Goal: Task Accomplishment & Management: Manage account settings

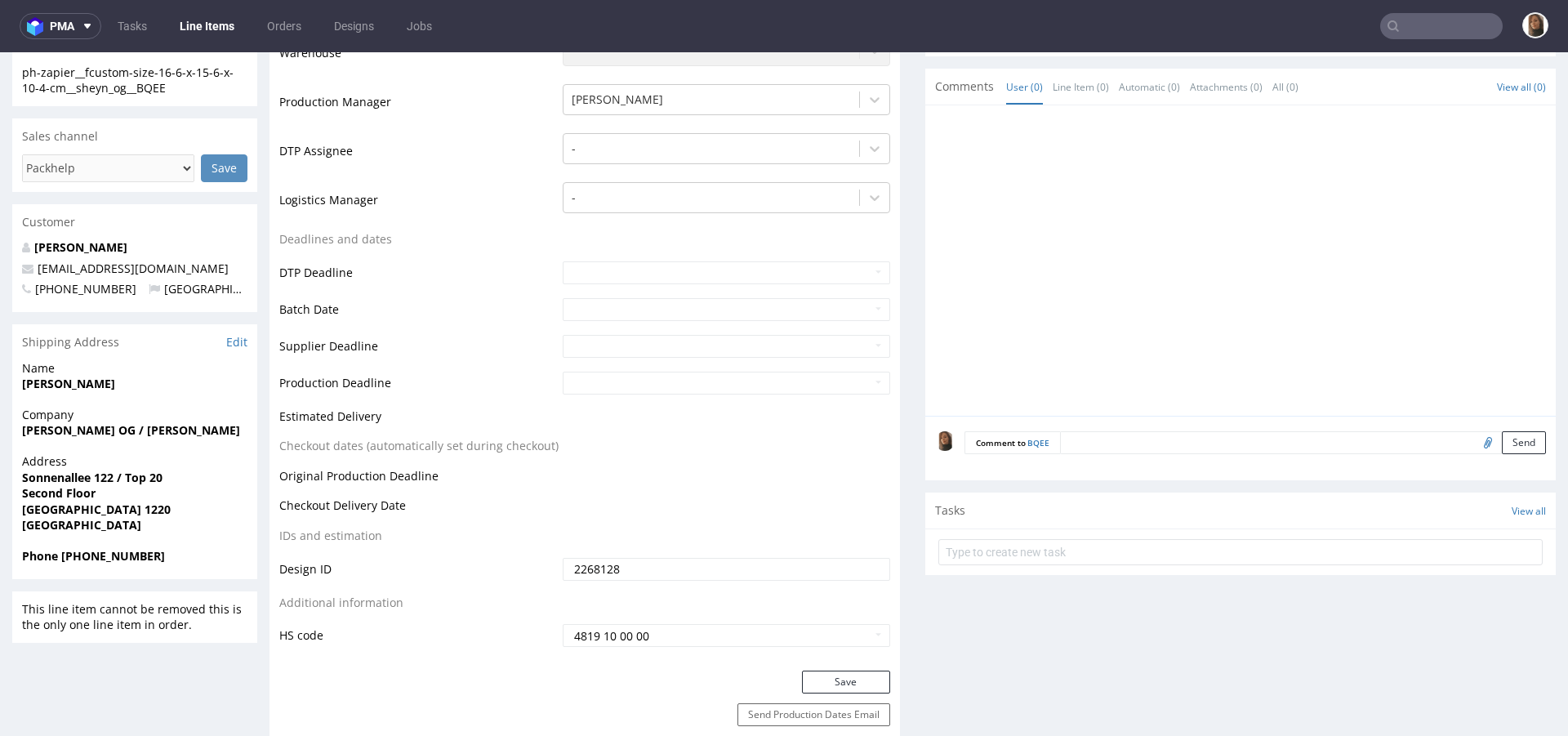
scroll to position [13, 0]
click at [1434, 23] on input "text" at bounding box center [1441, 26] width 122 height 26
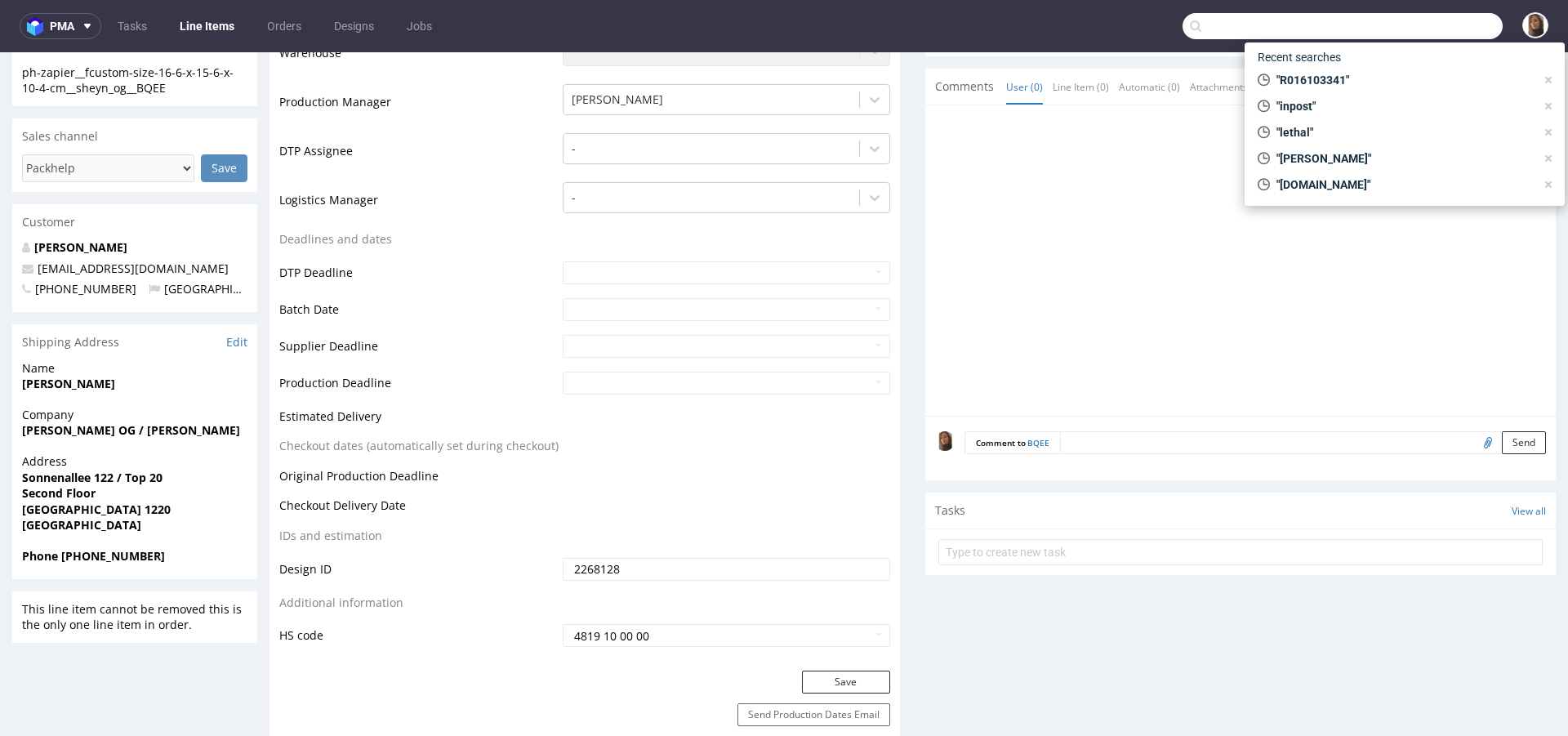
paste input "[PERSON_NAME]"
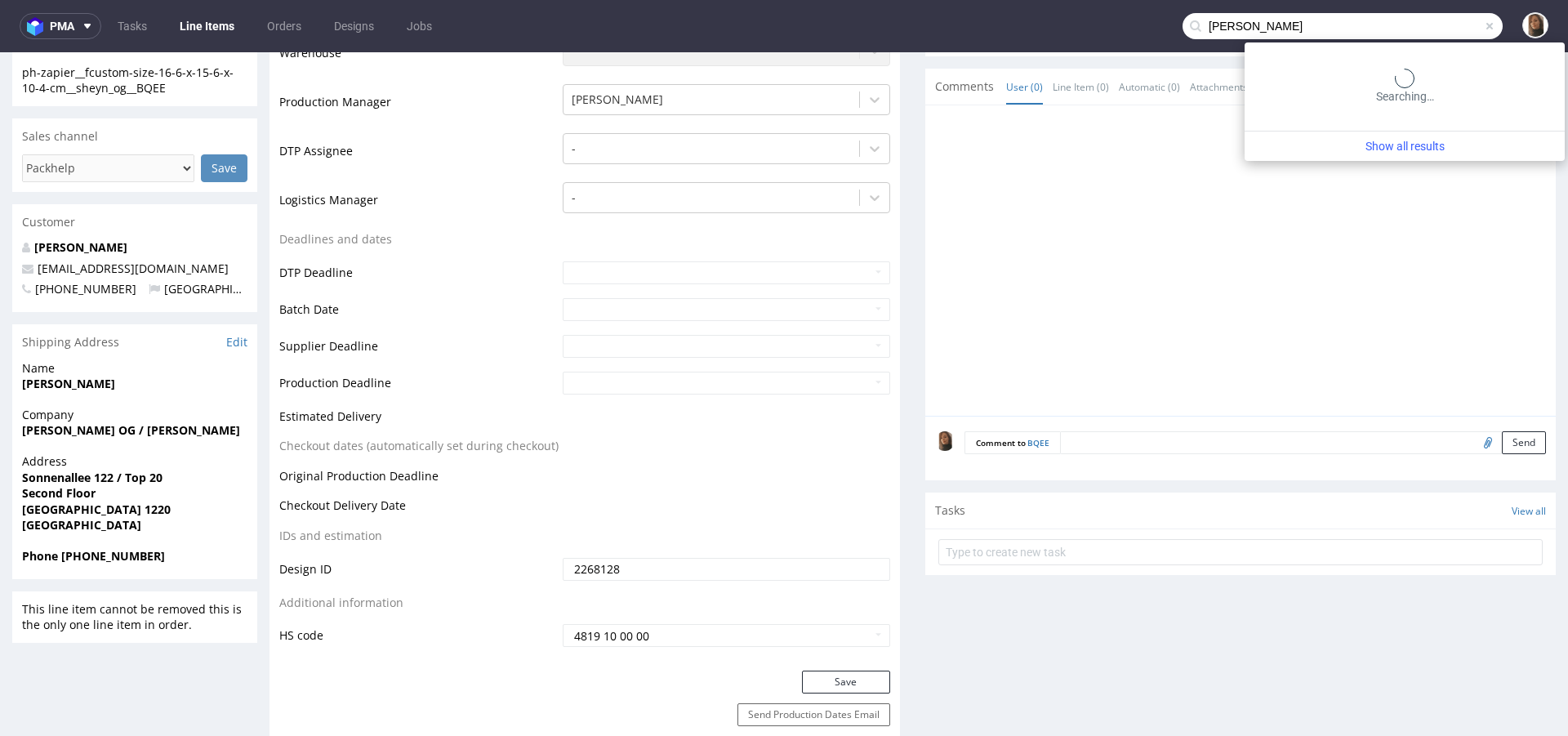
type input "[PERSON_NAME]"
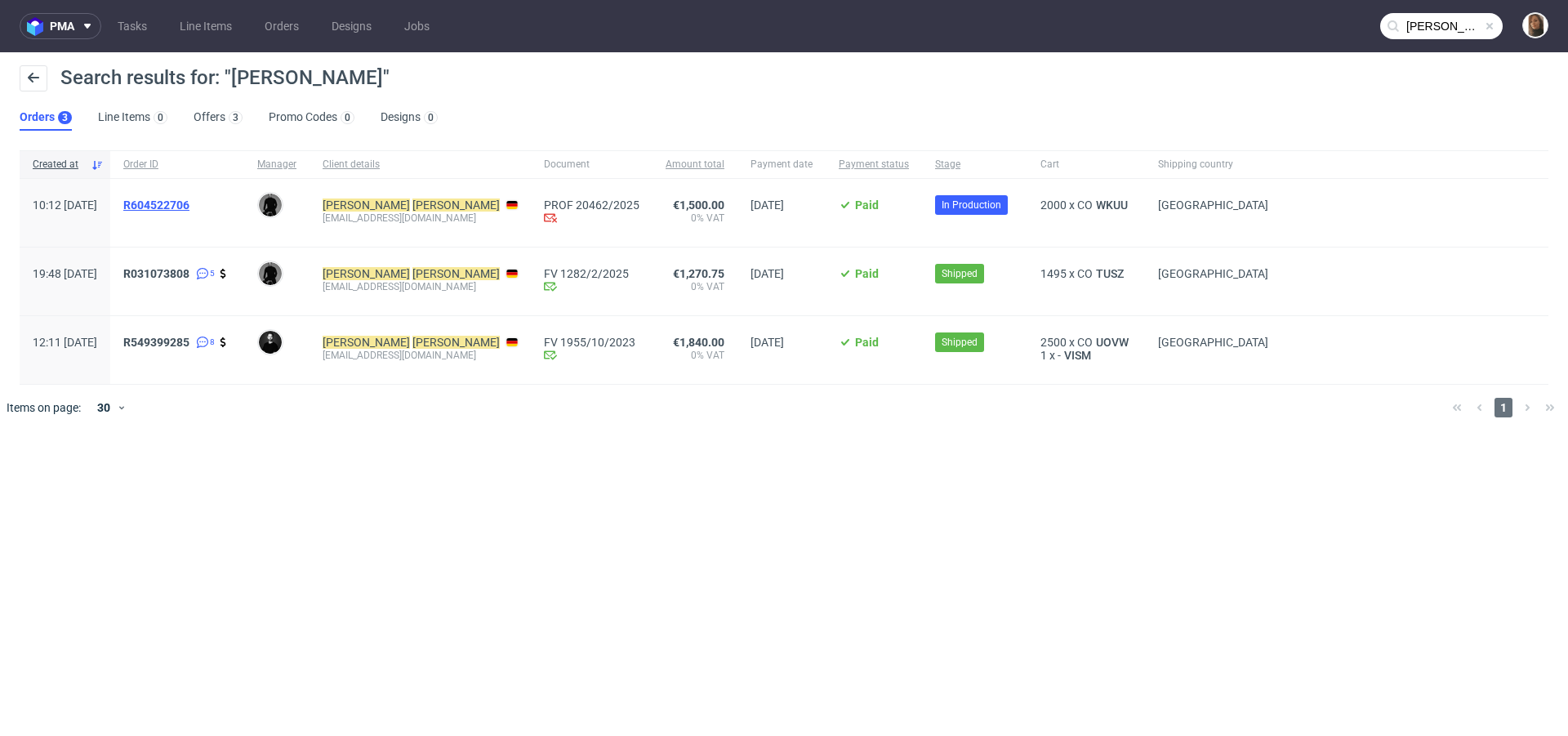
click at [189, 204] on span "R604522706" at bounding box center [156, 205] width 67 height 13
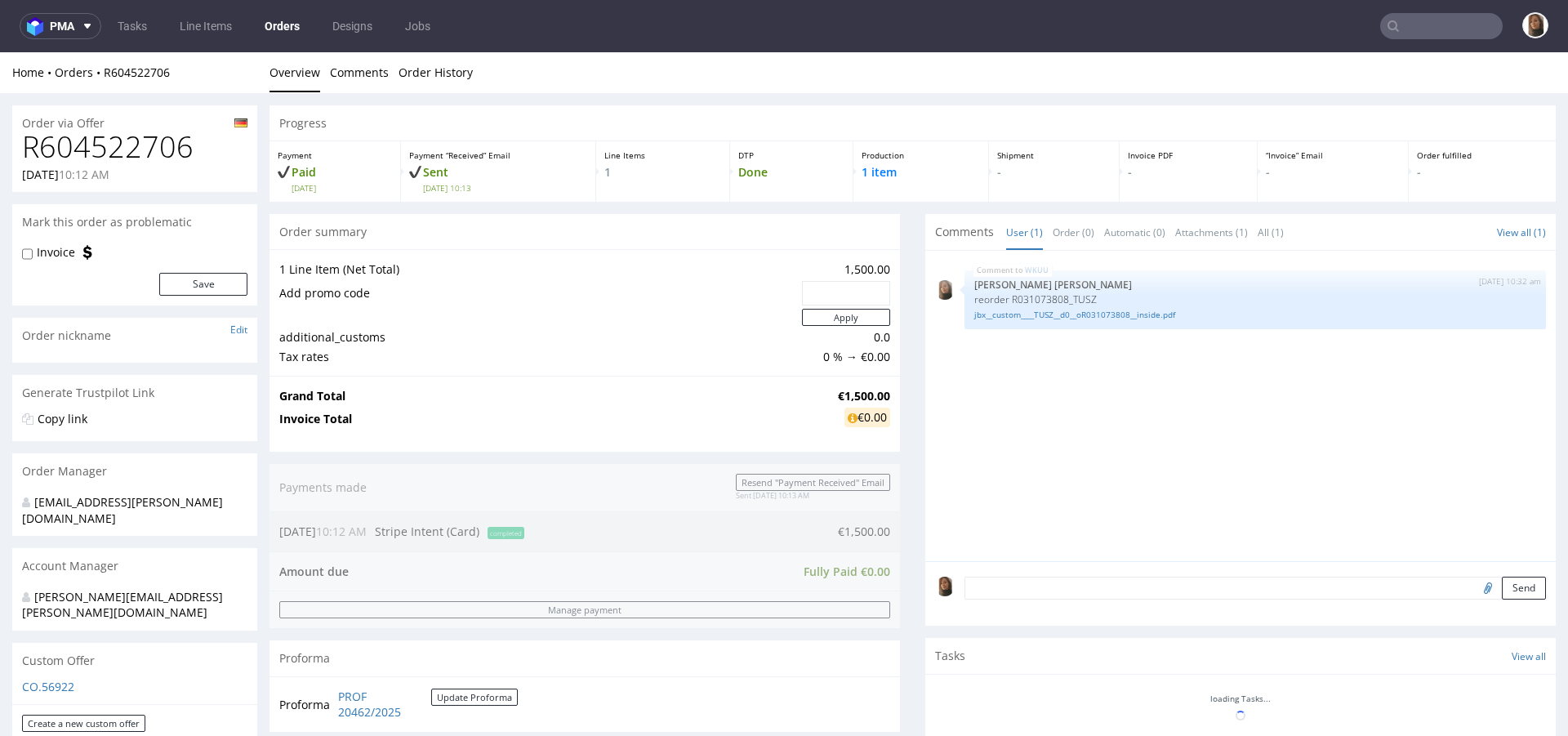
scroll to position [616, 0]
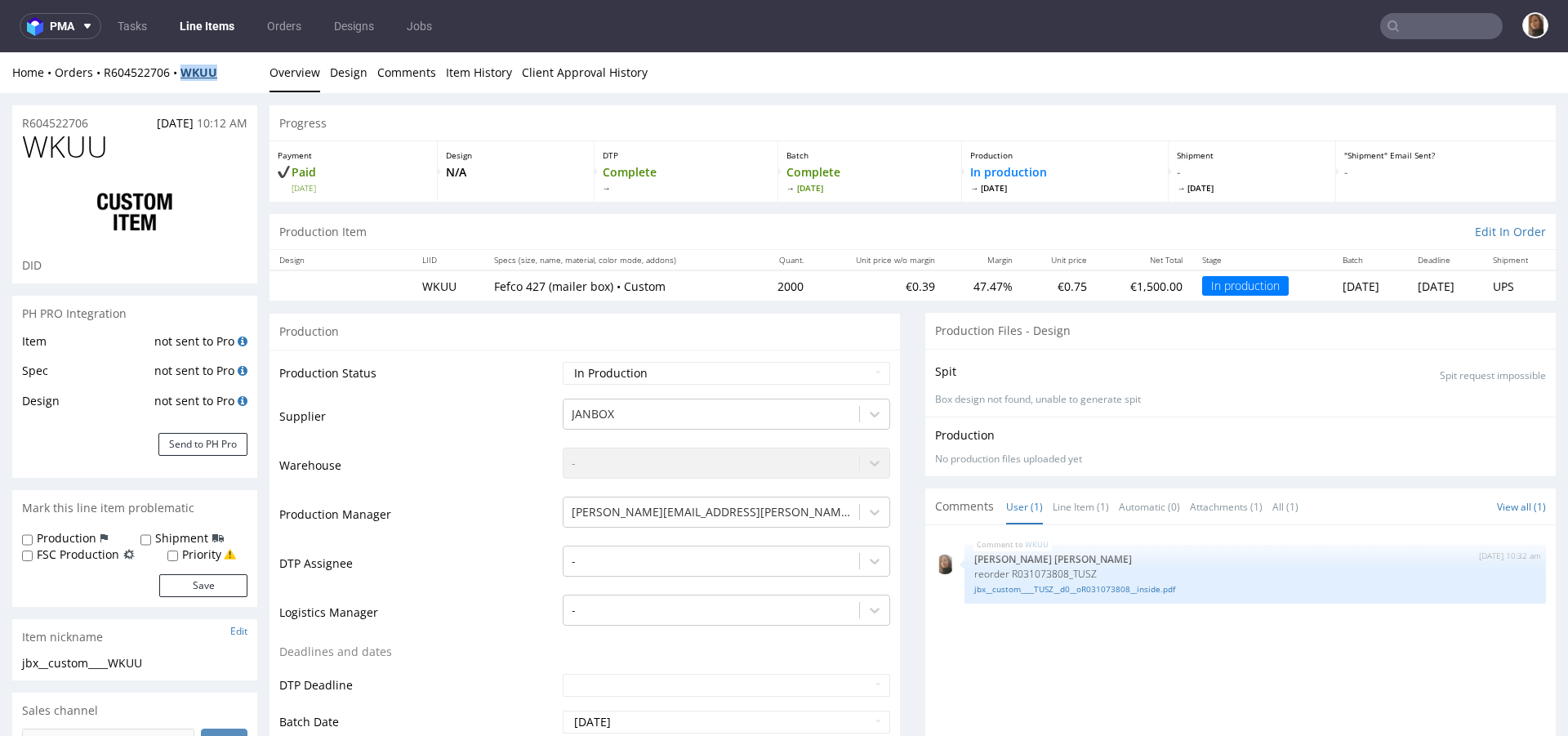
scroll to position [240, 0]
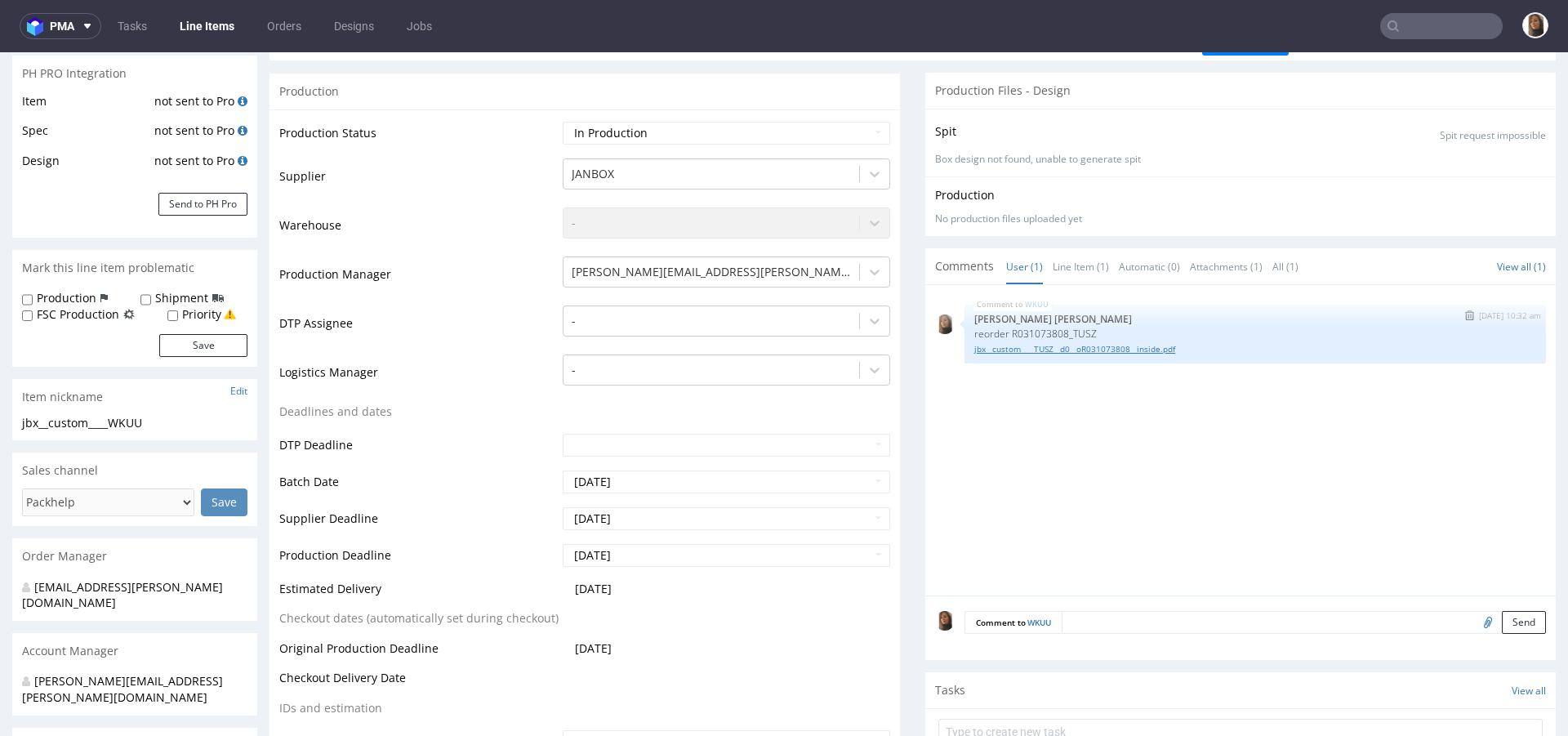
click at [1145, 349] on link "jbx__custom____TUSZ__d0__oR031073808__inside.pdf" at bounding box center [1255, 349] width 562 height 13
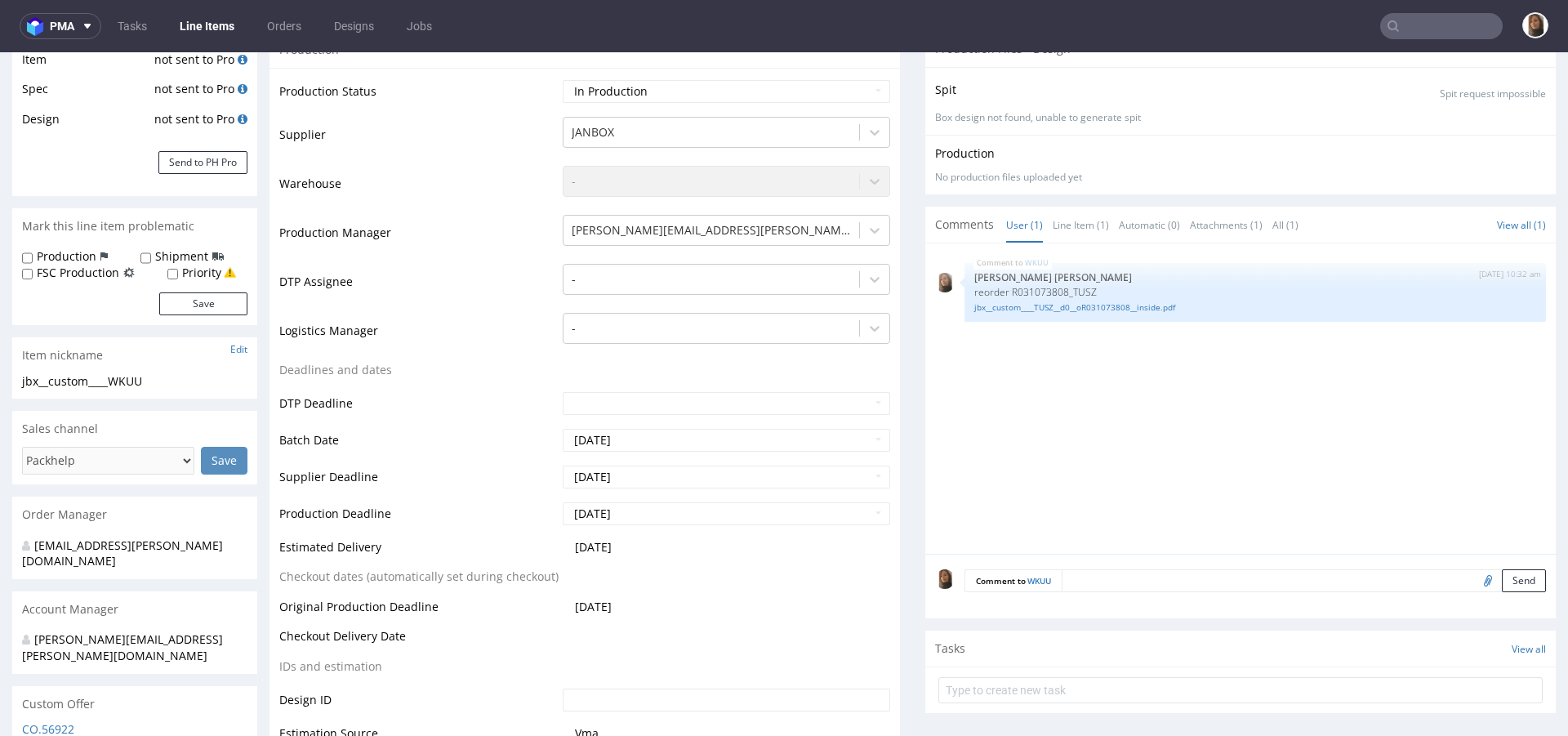
scroll to position [451, 0]
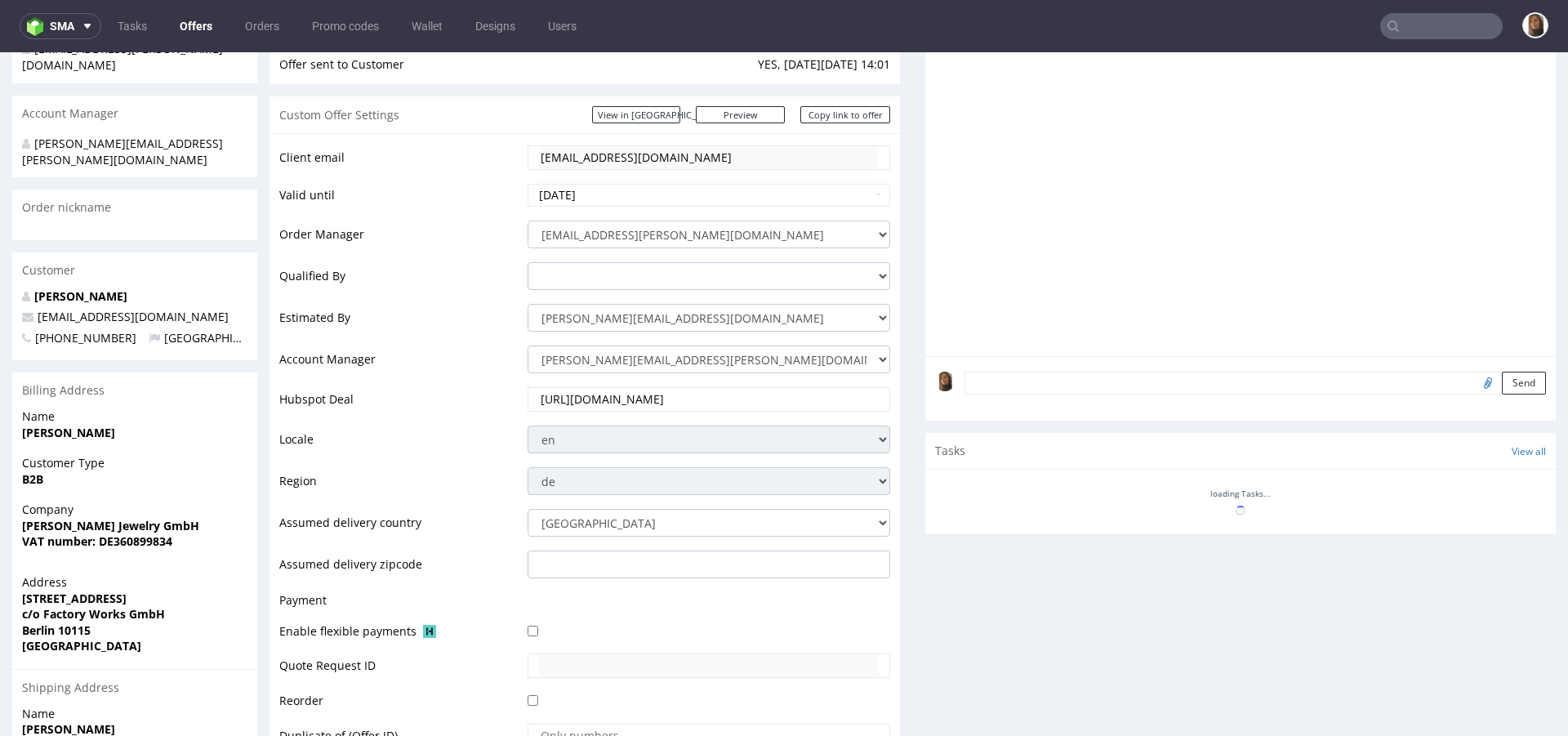
scroll to position [606, 0]
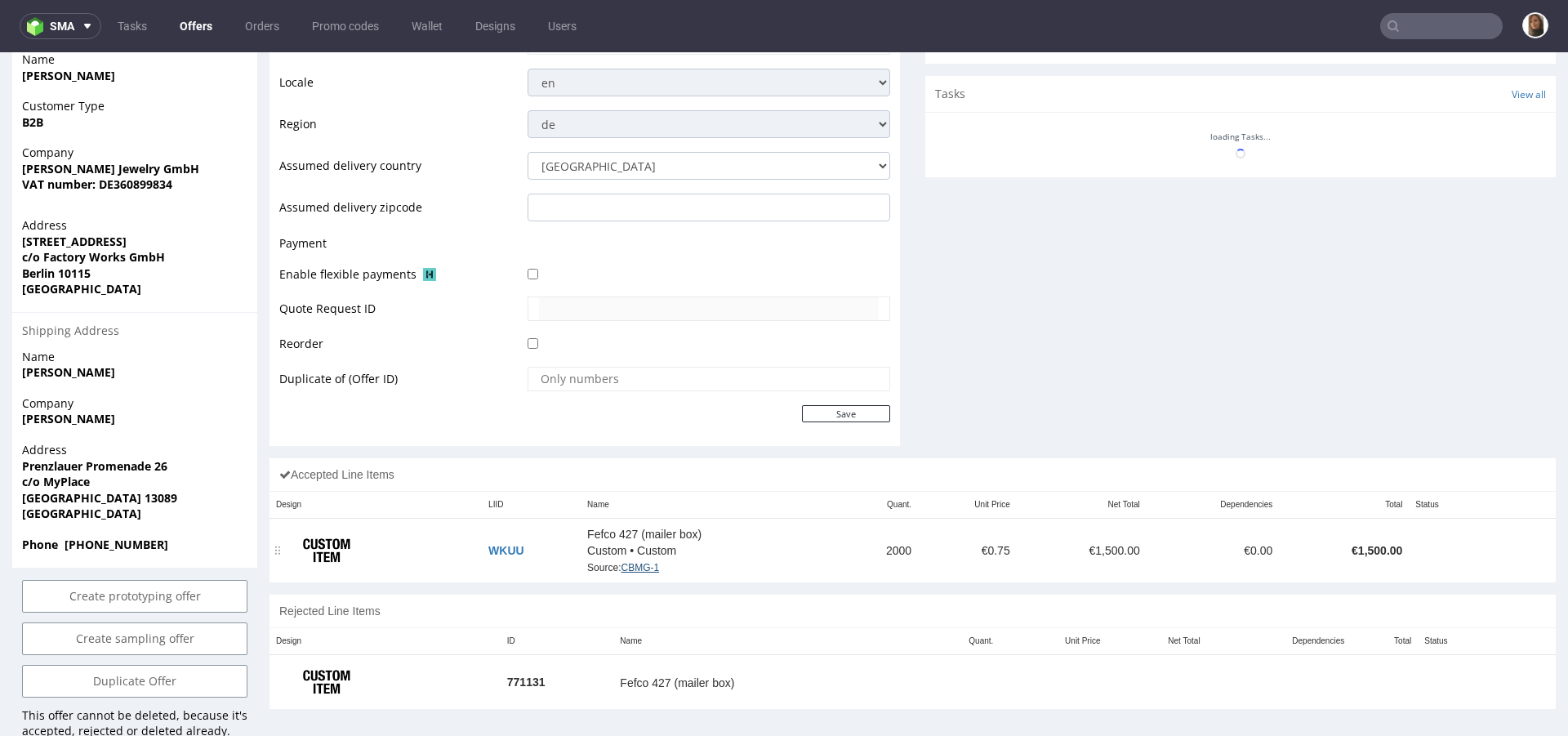
click at [642, 564] on link "CBMG-1" at bounding box center [640, 568] width 39 height 12
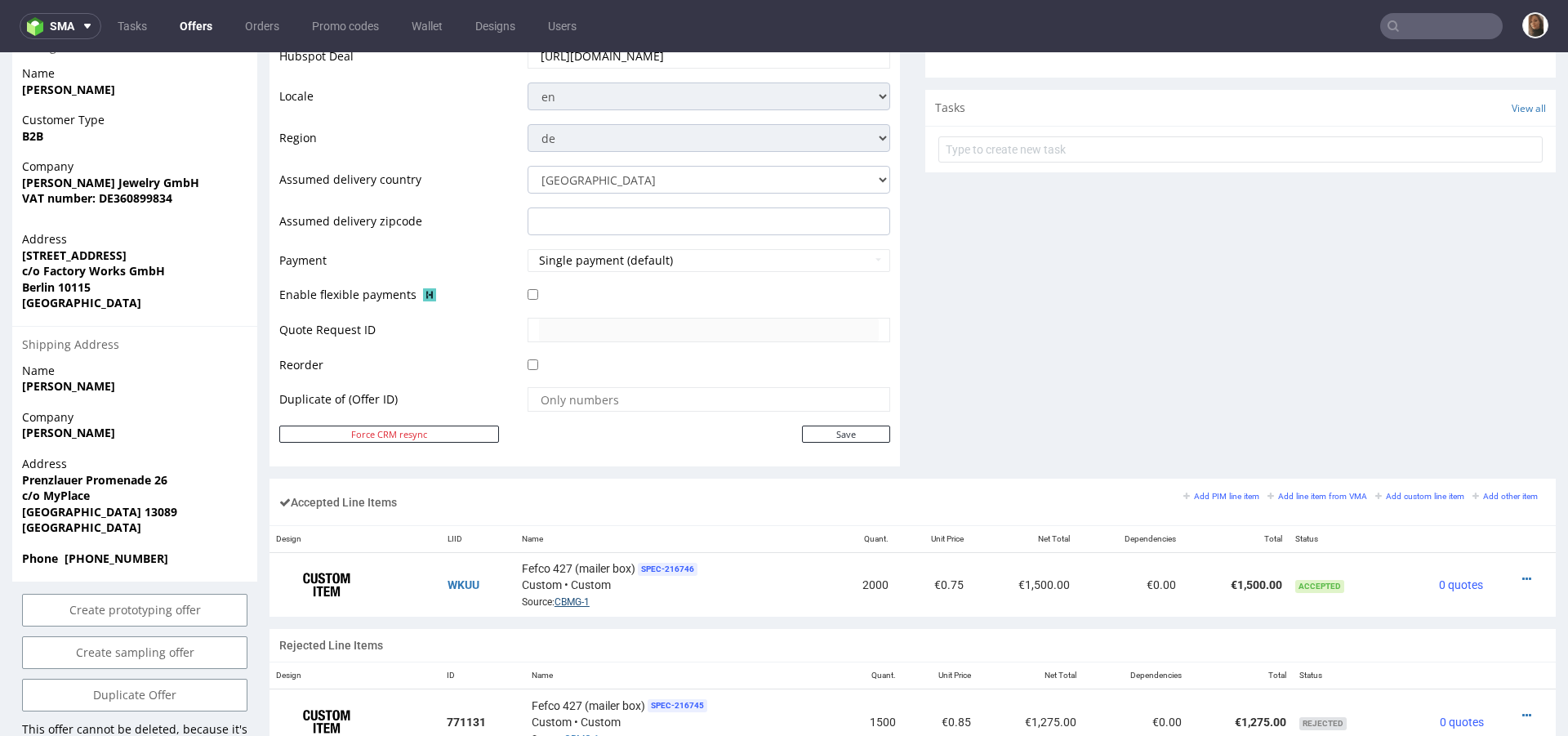
scroll to position [0, 0]
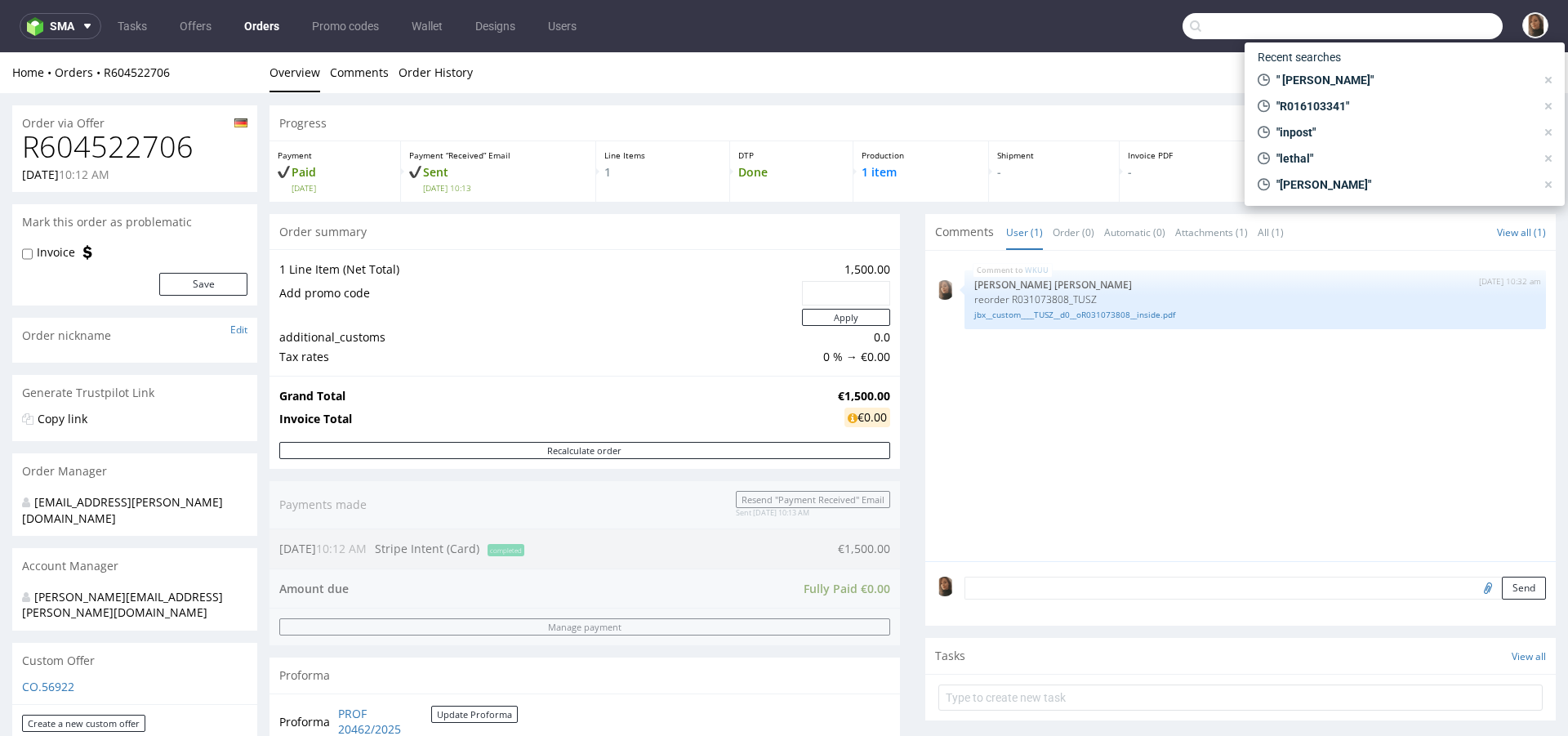
click at [1407, 27] on input "text" at bounding box center [1343, 26] width 320 height 26
paste input "[DOMAIN_NAME]"
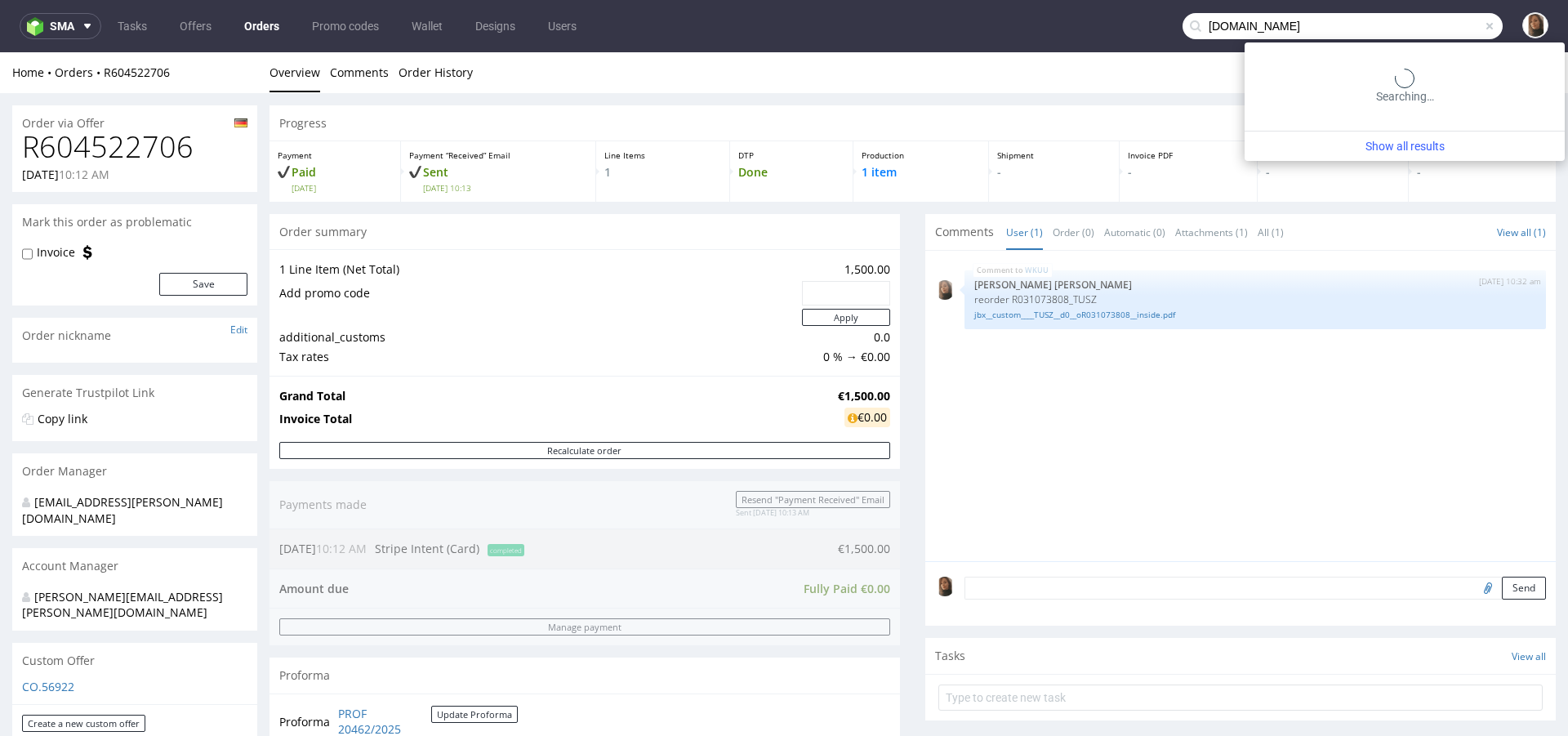
type input "[DOMAIN_NAME]"
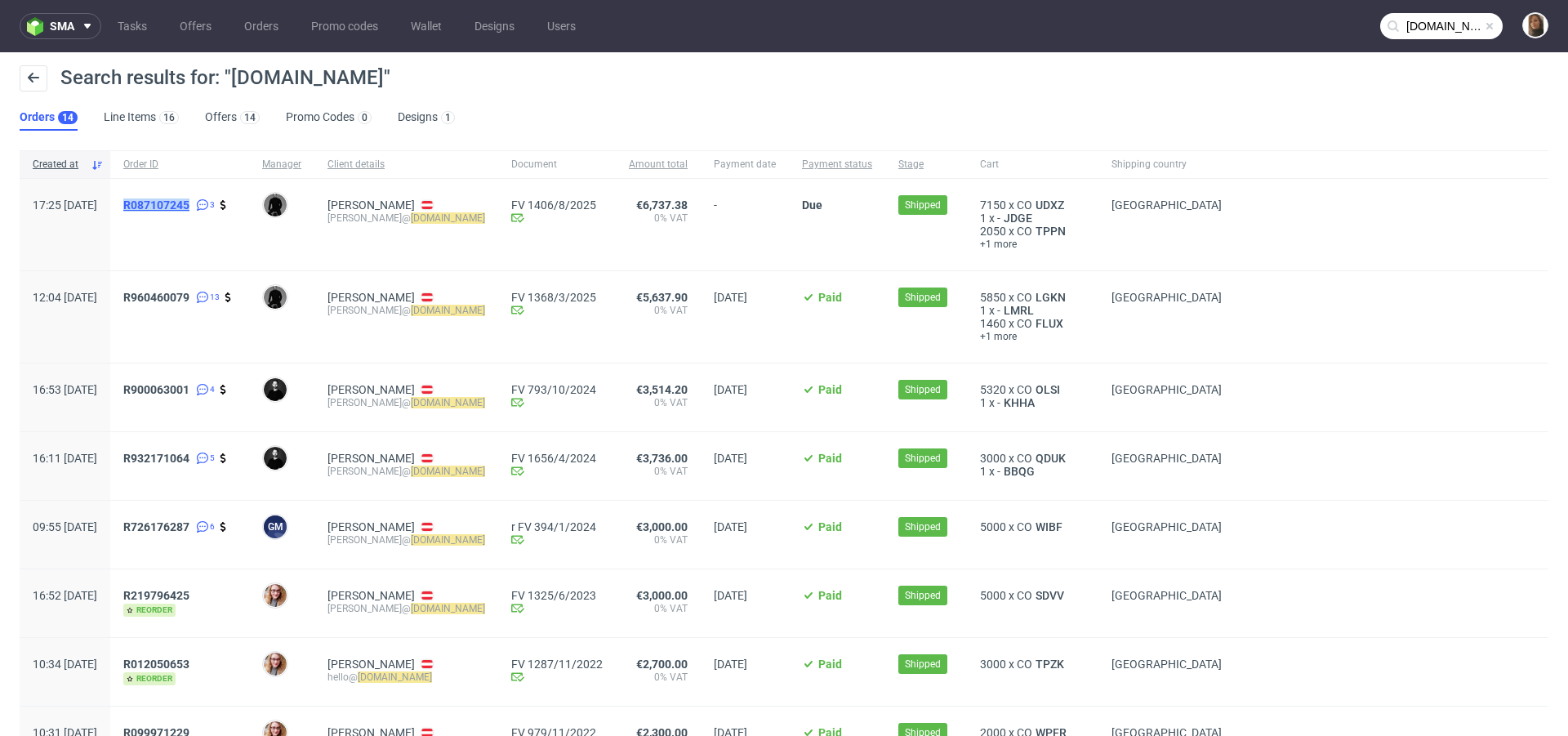
click at [189, 204] on span "R087107245" at bounding box center [156, 205] width 67 height 13
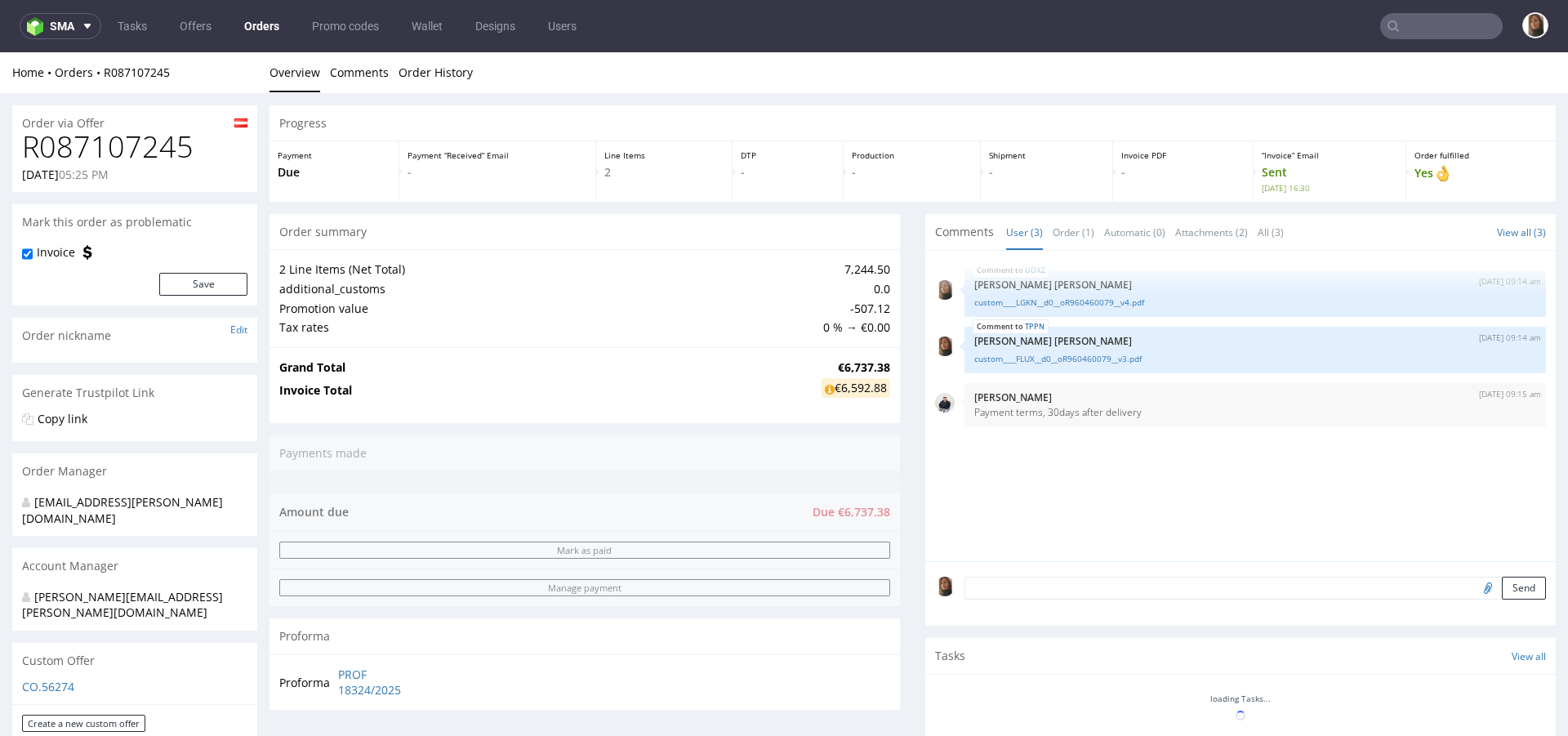
scroll to position [583, 0]
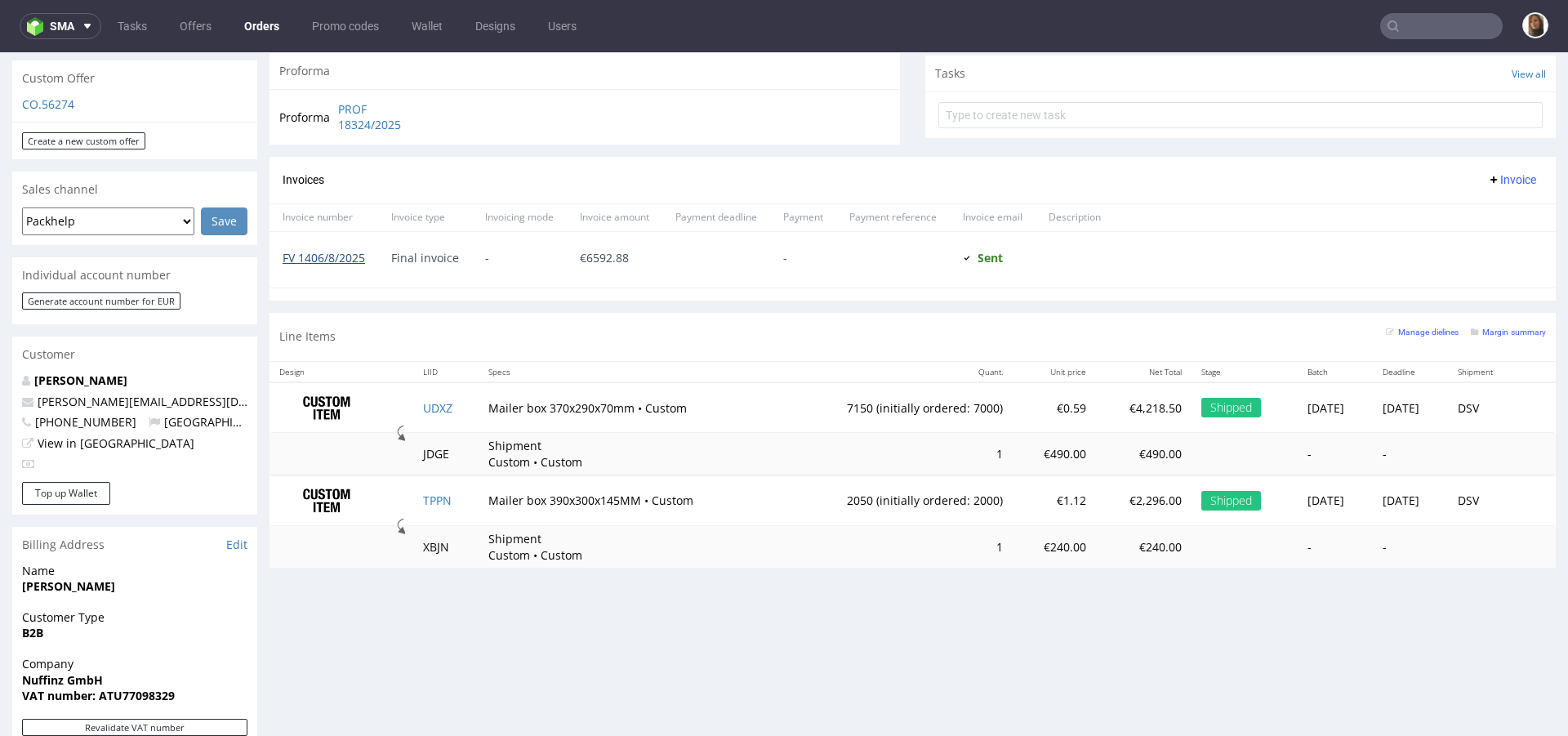
click at [331, 259] on link "FV 1406/8/2025" at bounding box center [324, 258] width 83 height 15
click at [1441, 23] on input "text" at bounding box center [1441, 26] width 122 height 26
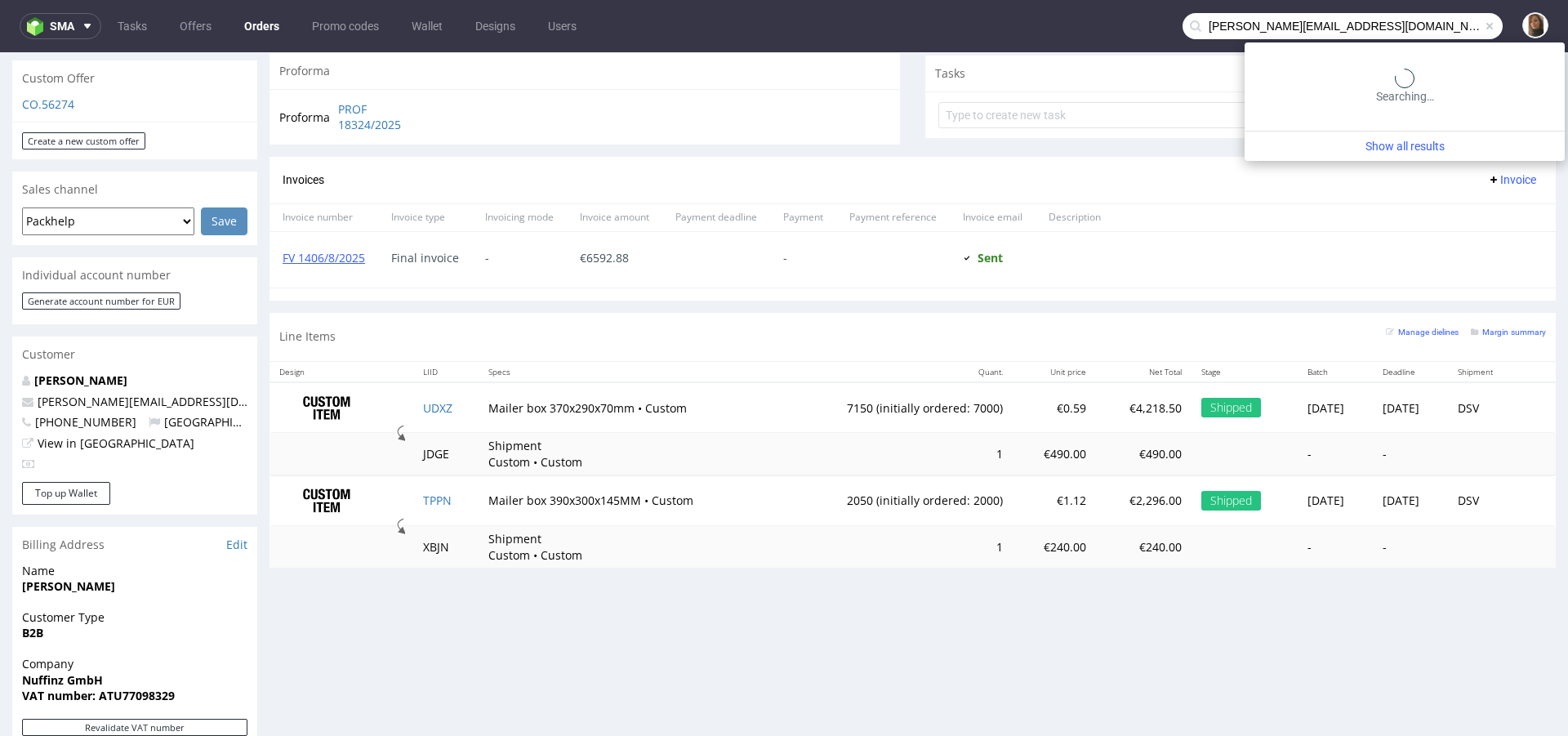
type input "[PERSON_NAME][EMAIL_ADDRESS][DOMAIN_NAME]"
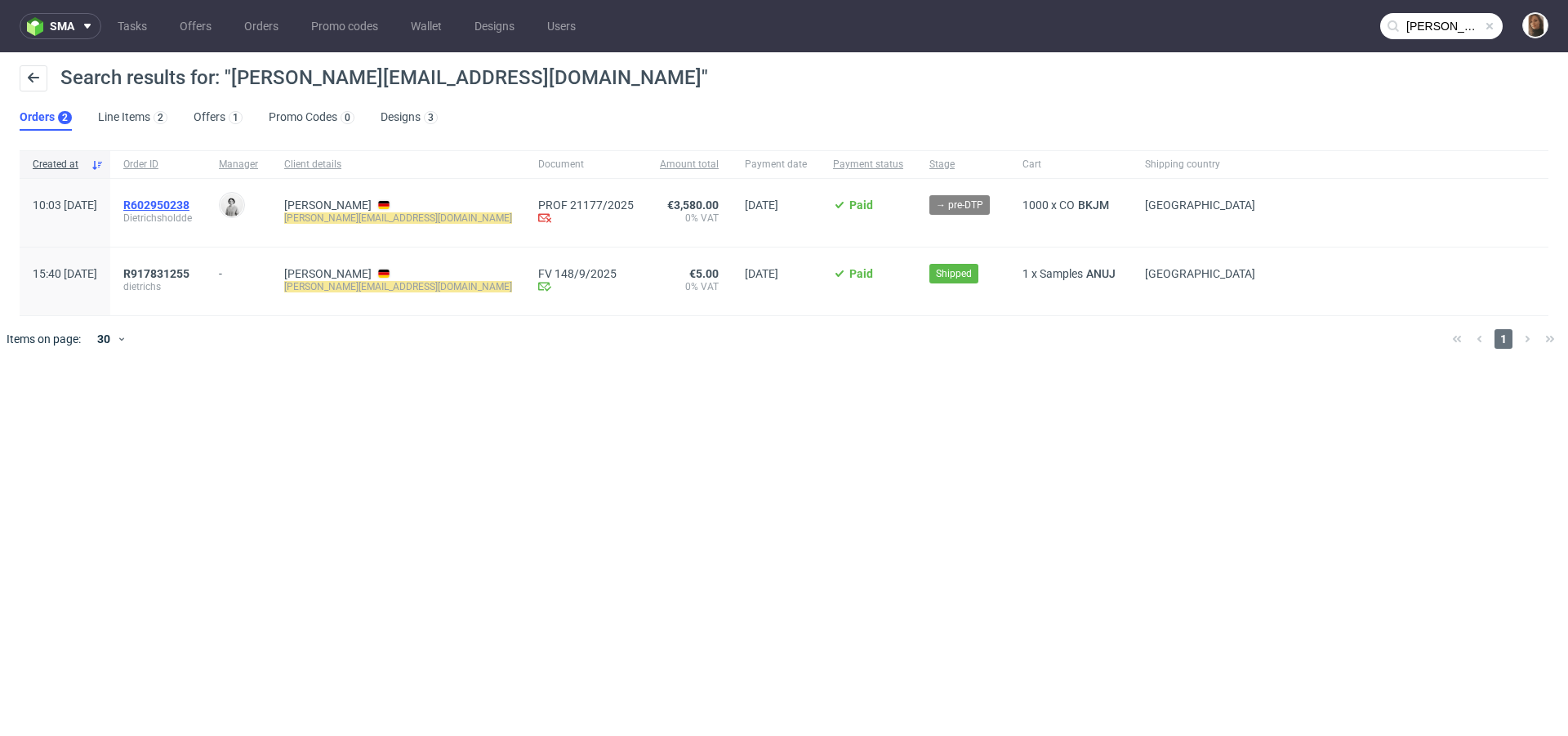
click at [189, 208] on span "R602950238" at bounding box center [156, 205] width 67 height 13
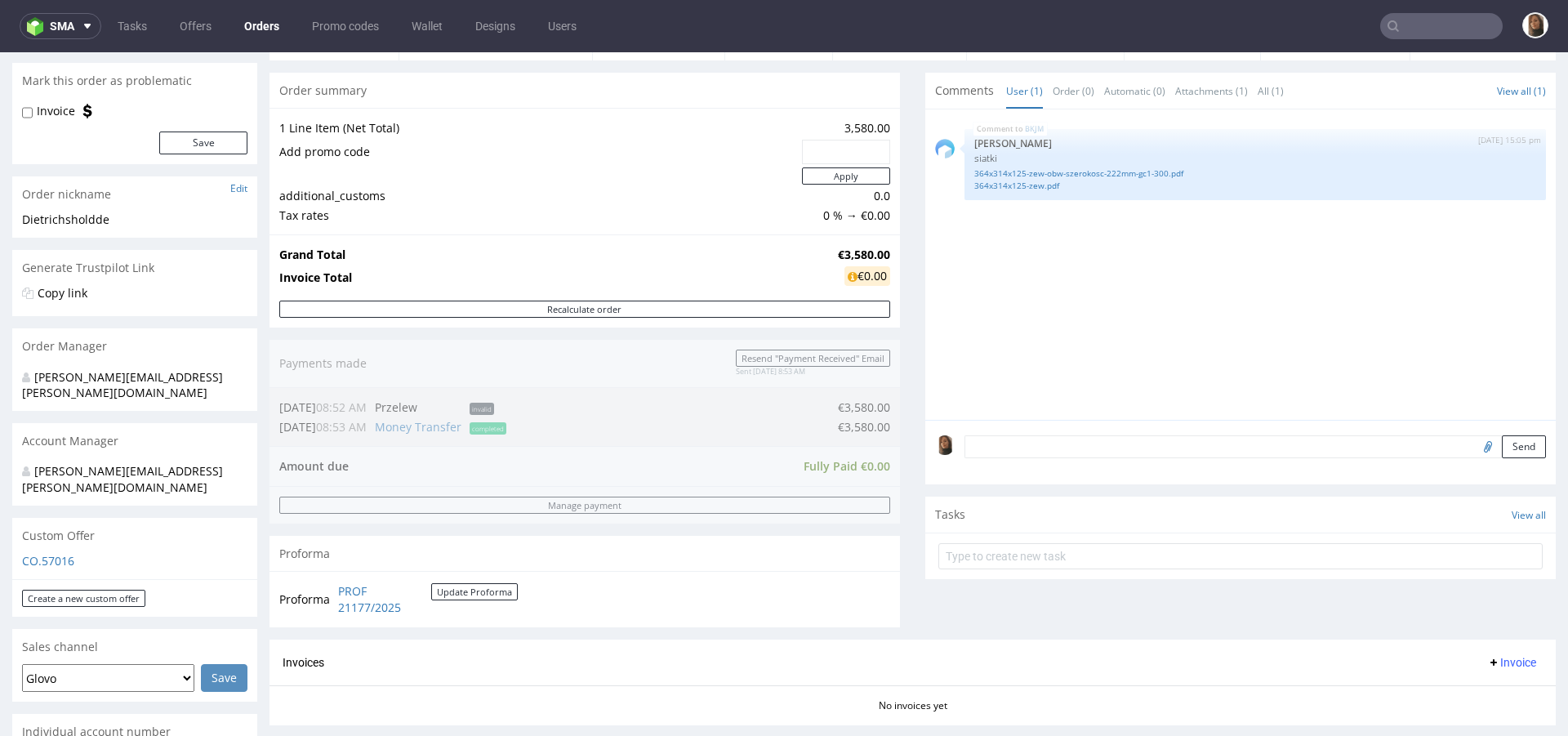
scroll to position [380, 0]
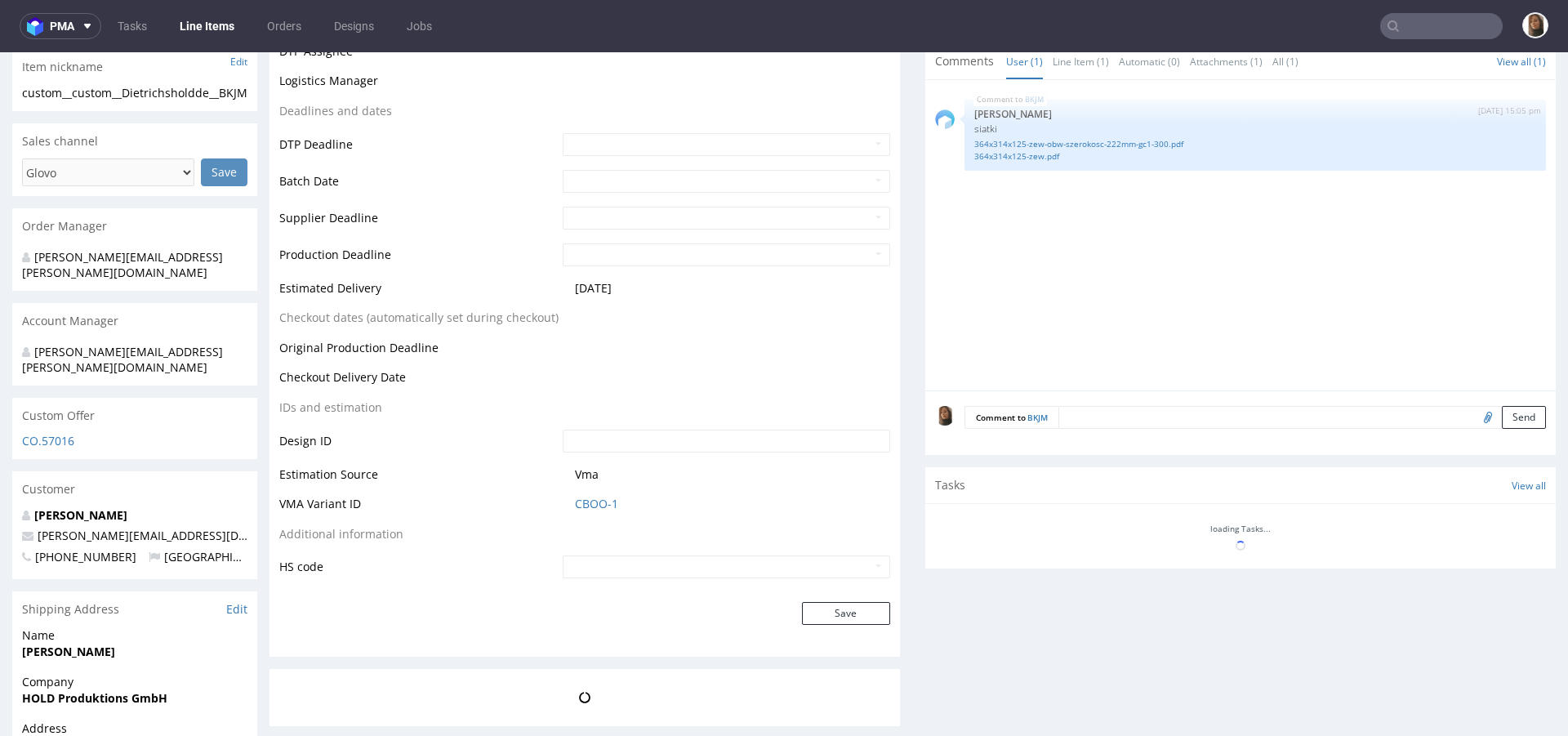
scroll to position [598, 0]
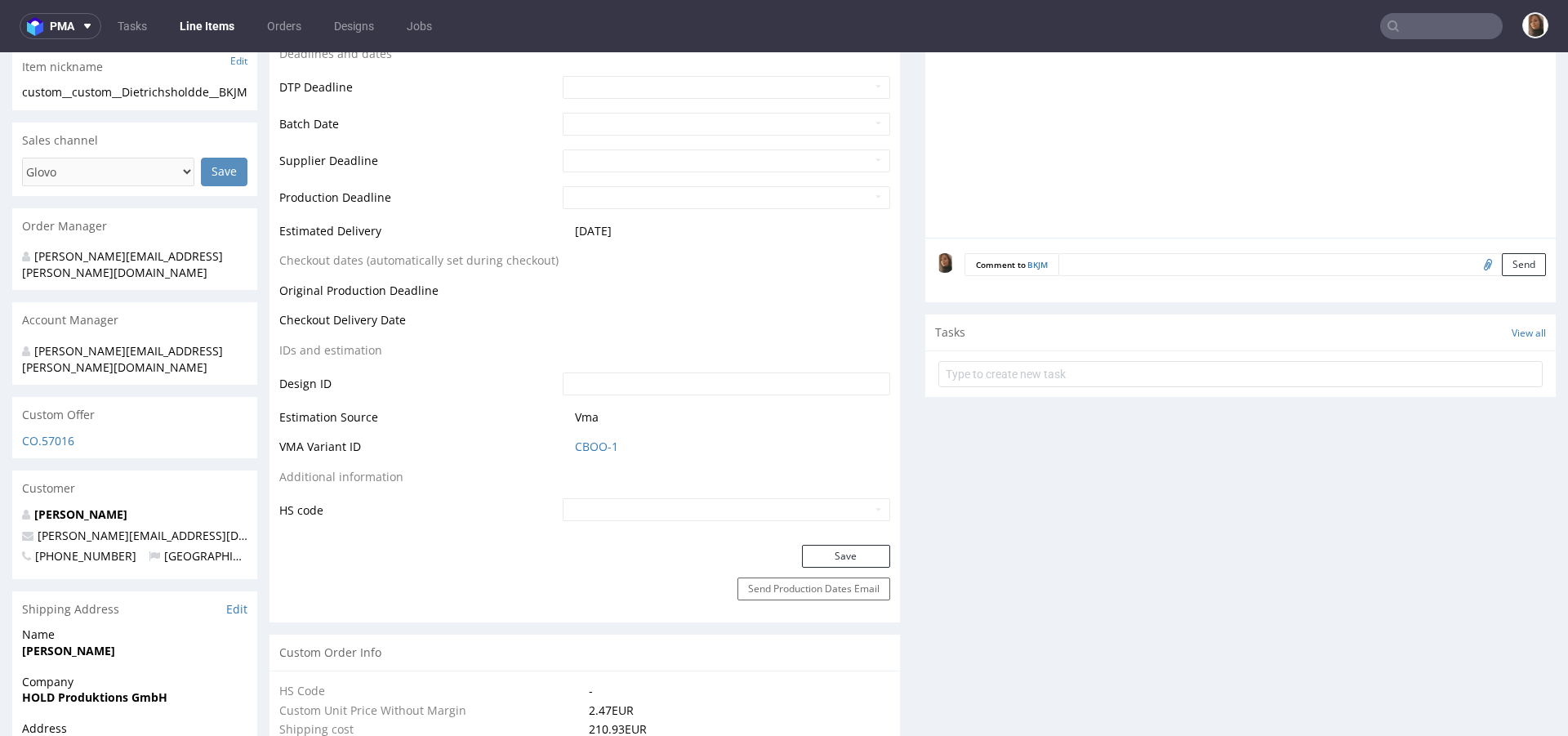
click at [1475, 264] on input "file" at bounding box center [1485, 264] width 23 height 21
type input "C:\fakepath\Karton_364x314x125-zew.pdf"
click at [1502, 265] on button "Send" at bounding box center [1524, 264] width 44 height 23
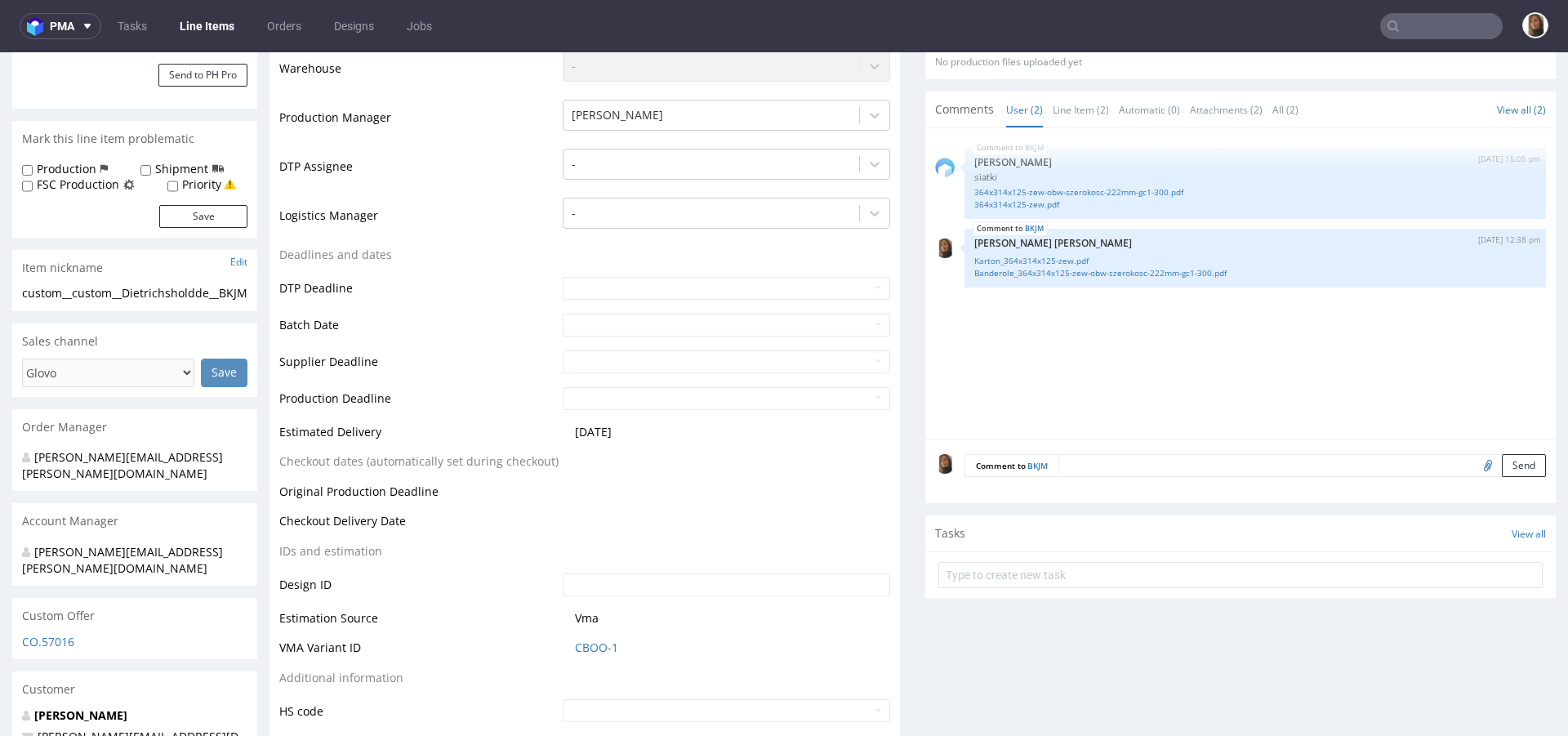
scroll to position [197, 0]
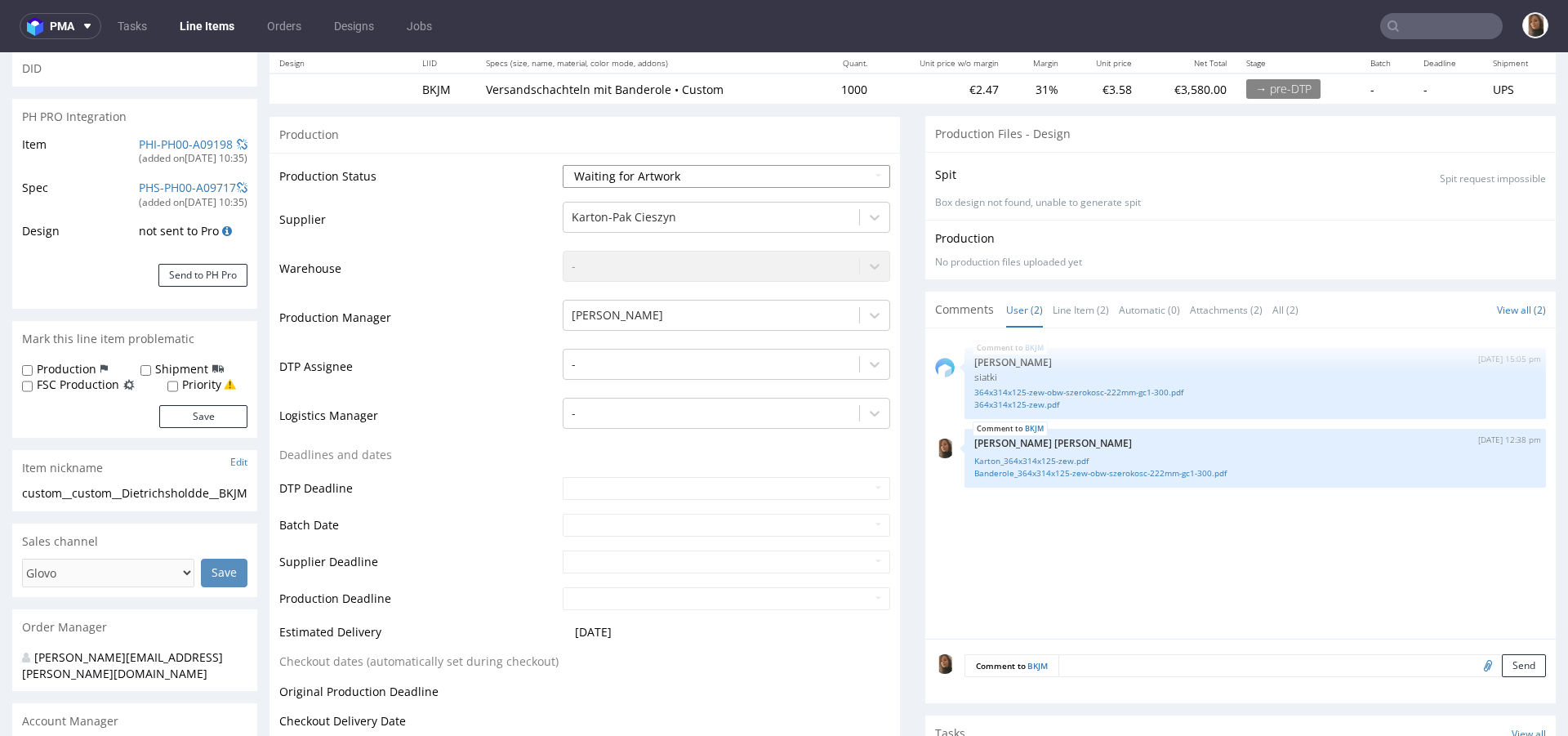
click at [588, 177] on select "Waiting for Artwork Waiting for Diecut Waiting for Mockup Waiting for DTP Waiti…" at bounding box center [726, 176] width 328 height 23
select select "dtp_waiting_for_check"
click at [563, 165] on select "Waiting for Artwork Waiting for Diecut Waiting for Mockup Waiting for DTP Waiti…" at bounding box center [726, 176] width 328 height 23
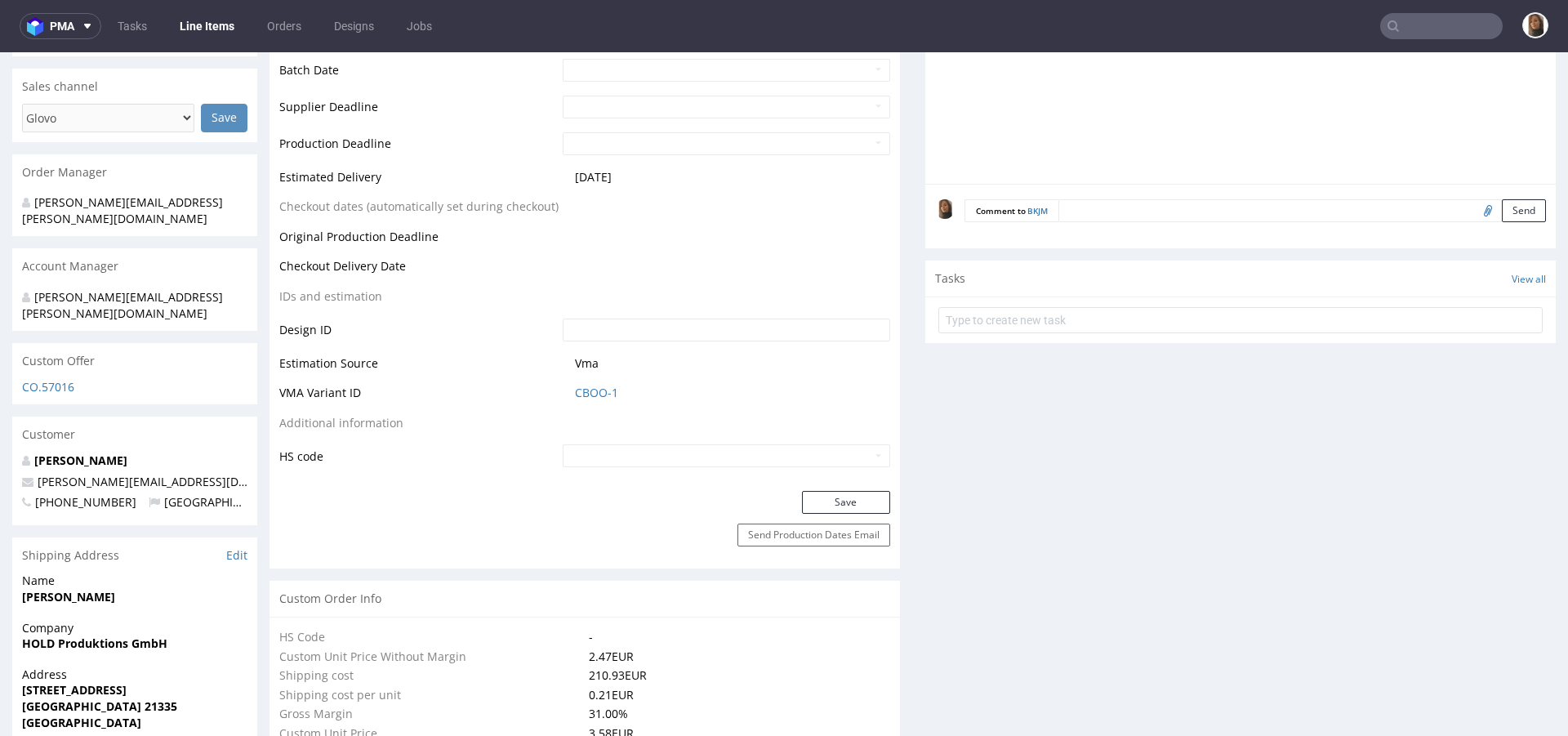
scroll to position [835, 0]
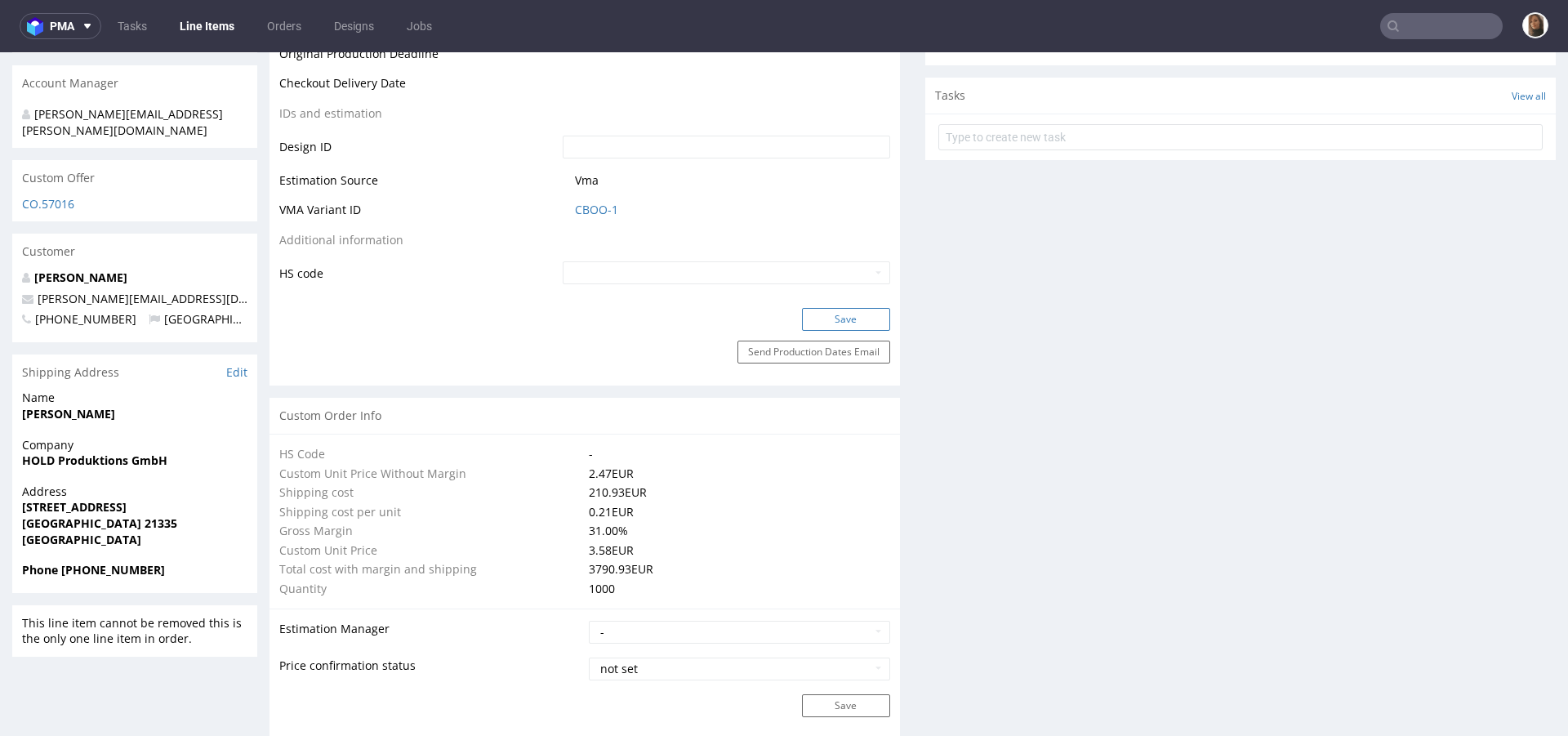
click at [868, 313] on button "Save" at bounding box center [846, 319] width 88 height 23
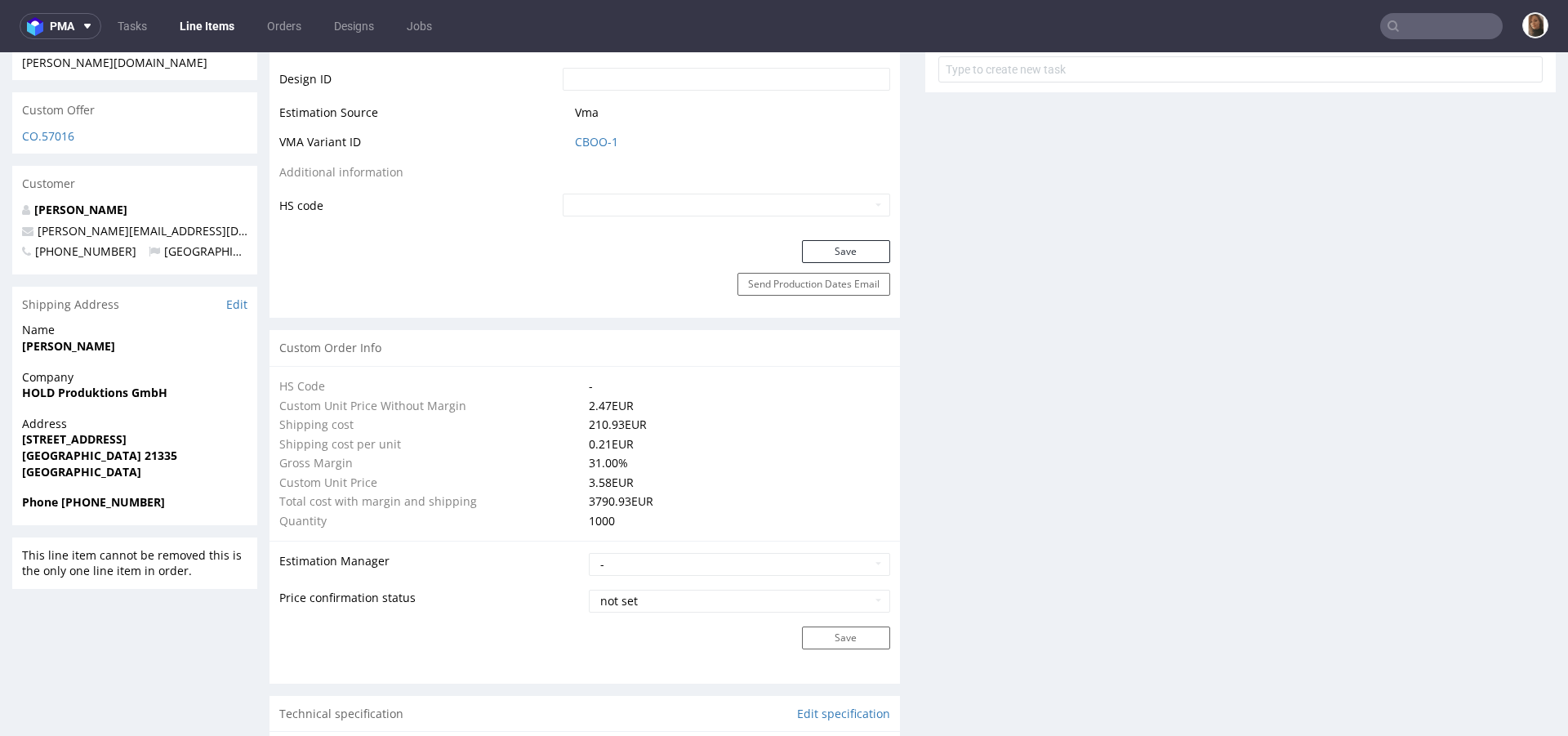
scroll to position [459, 0]
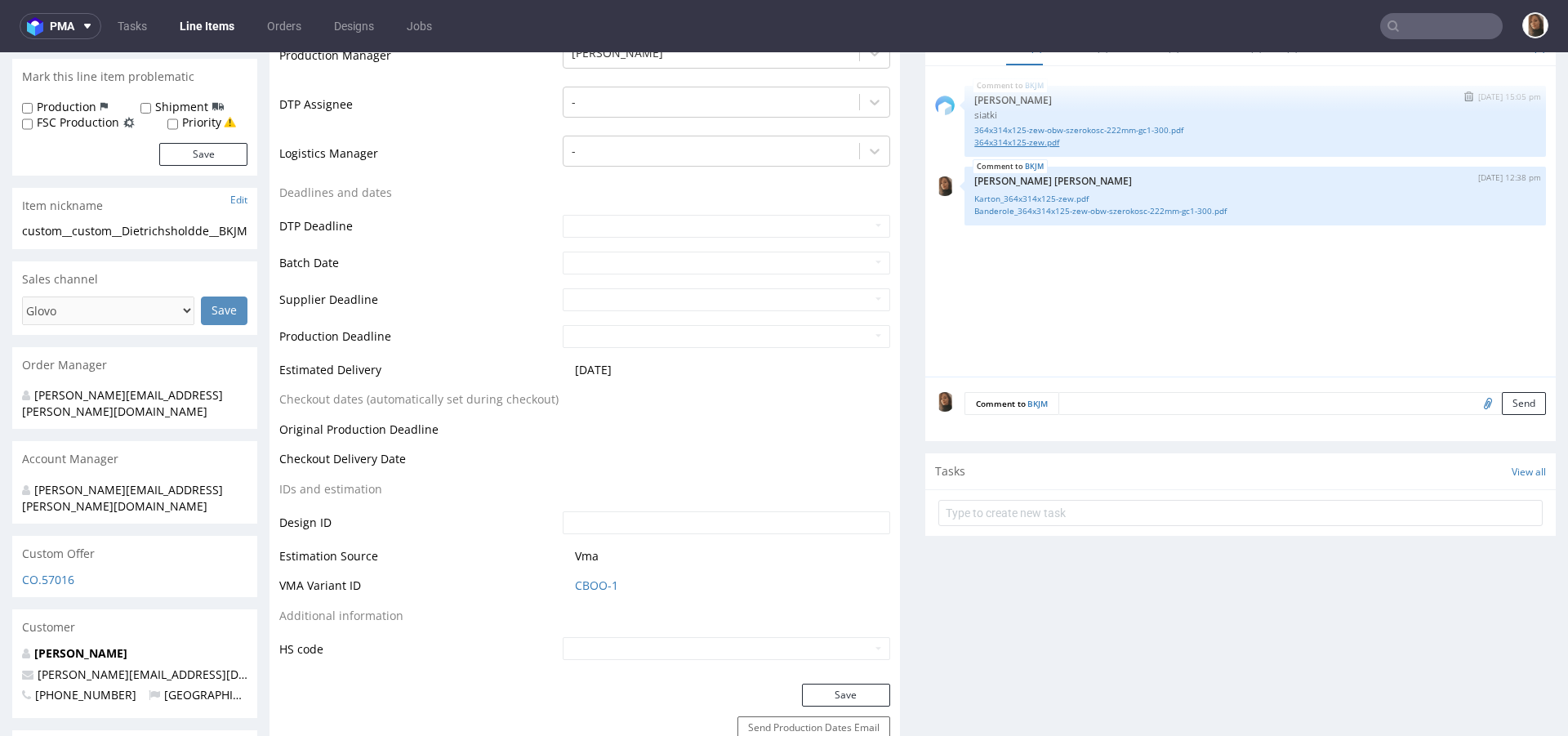
click at [1026, 138] on link "364x314x125-zew.pdf" at bounding box center [1255, 142] width 562 height 13
click at [1044, 205] on link "Banderole_364x314x125-zew-obw-szerokosc-222mm-gc1-300.pdf" at bounding box center [1255, 211] width 562 height 13
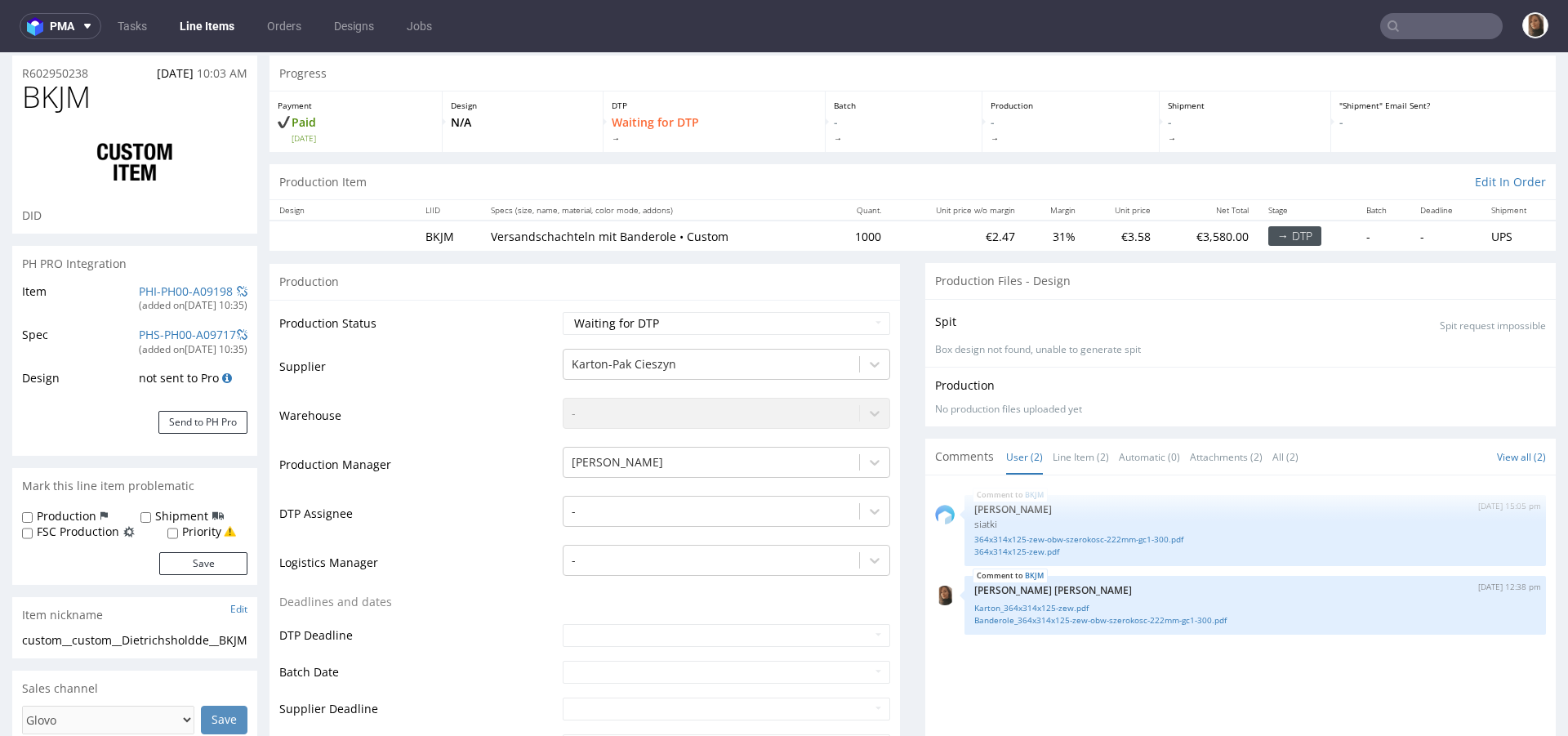
scroll to position [0, 0]
